Goal: Information Seeking & Learning: Learn about a topic

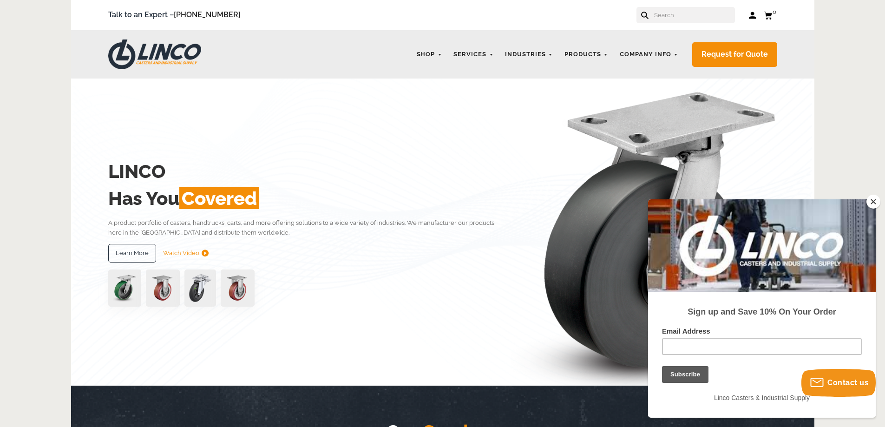
click at [870, 202] on button "Close" at bounding box center [874, 202] width 14 height 14
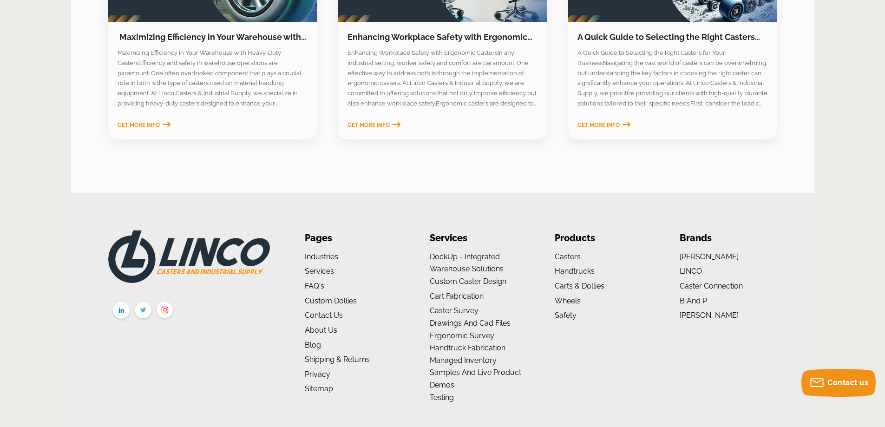
scroll to position [1530, 0]
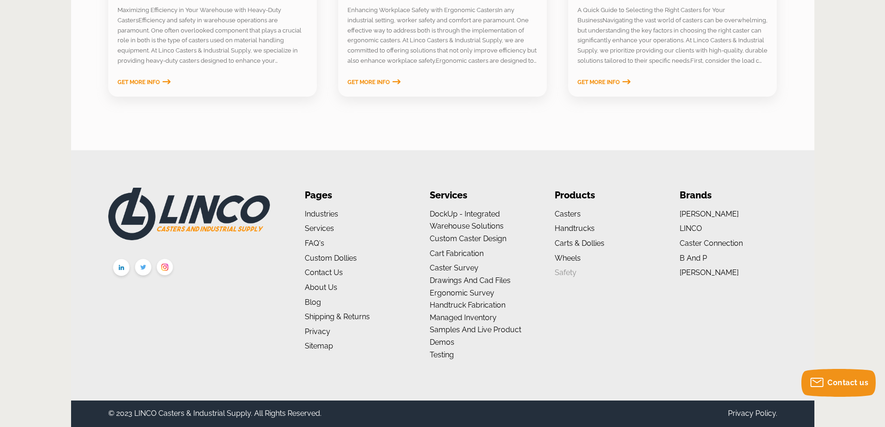
click at [570, 272] on link "Safety" at bounding box center [566, 272] width 22 height 9
